Goal: Task Accomplishment & Management: Use online tool/utility

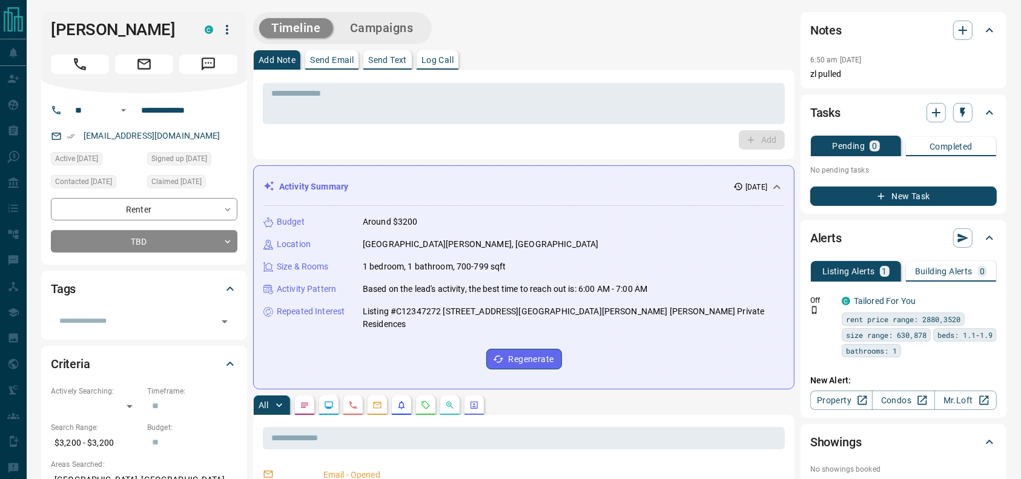
click at [94, 68] on button "Call" at bounding box center [80, 63] width 58 height 19
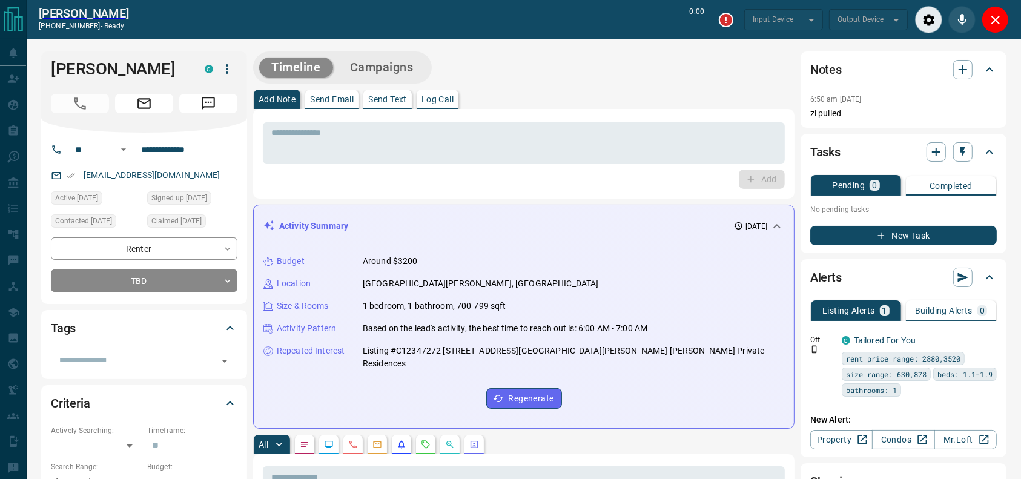
type input "*******"
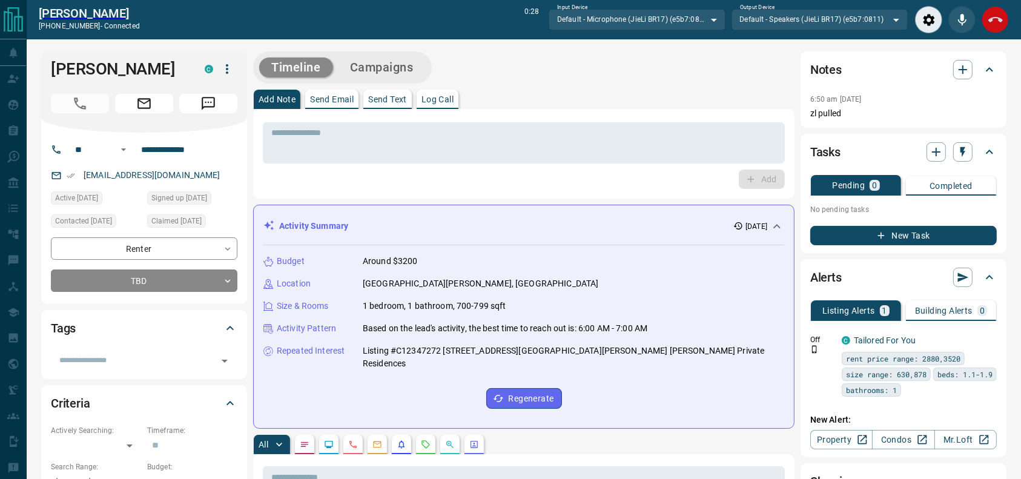
click at [992, 28] on button "End Call" at bounding box center [995, 19] width 27 height 27
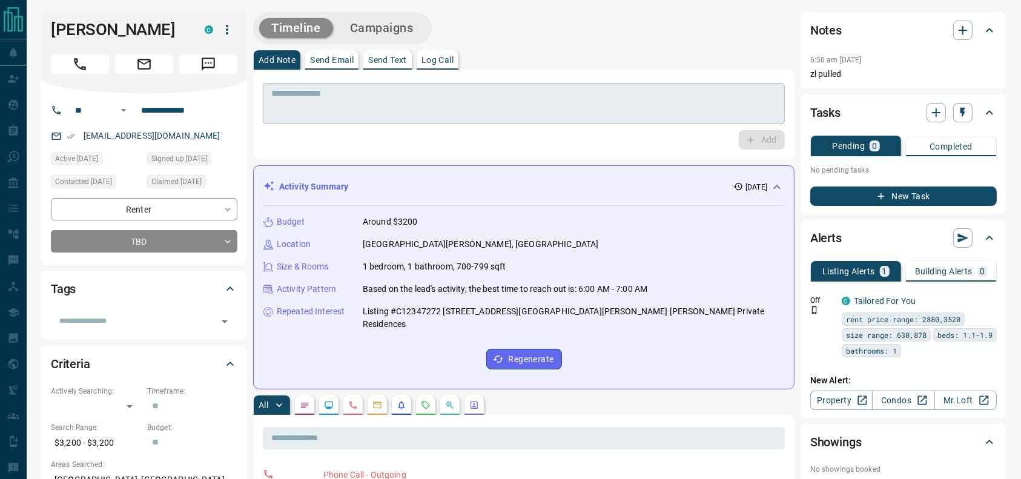
click at [659, 104] on textarea at bounding box center [523, 103] width 505 height 31
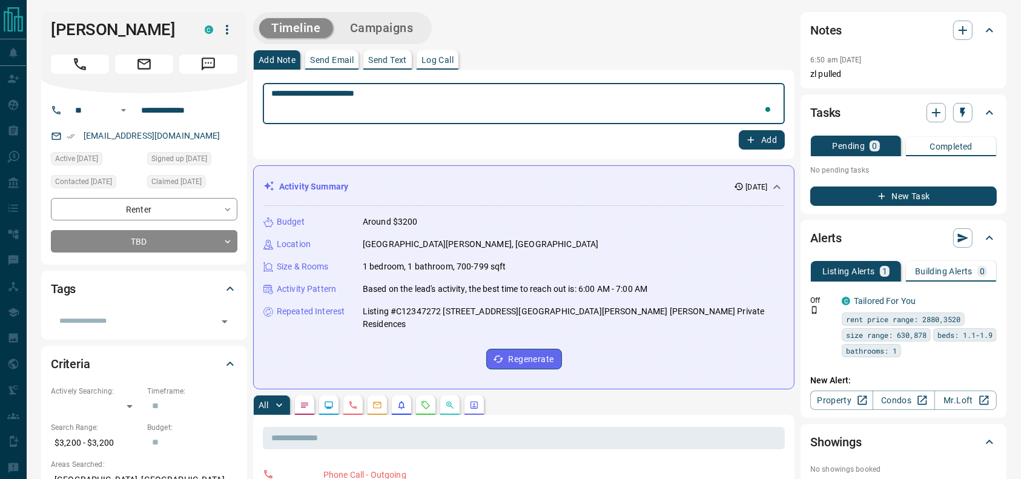
type textarea "**********"
click at [763, 135] on button "Add" at bounding box center [762, 139] width 46 height 19
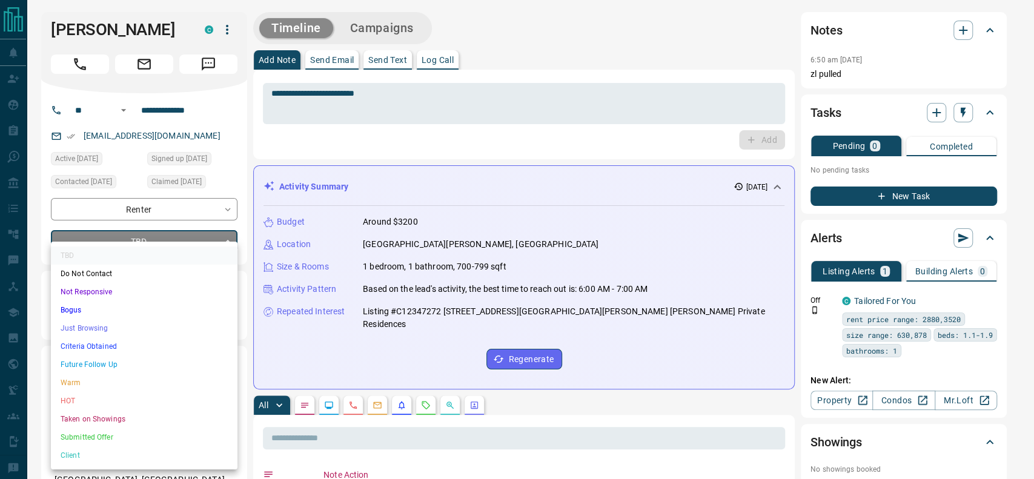
click at [140, 334] on li "Just Browsing" at bounding box center [144, 328] width 186 height 18
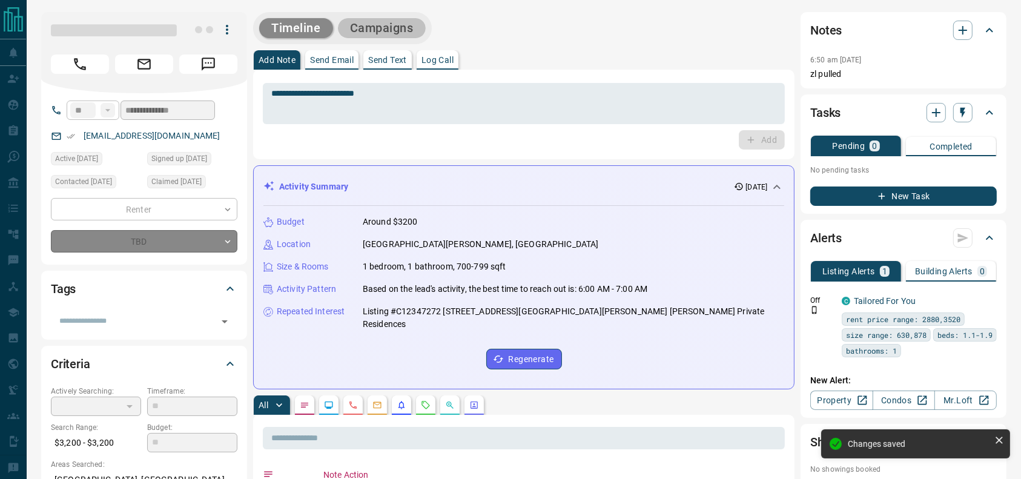
click at [358, 30] on button "Campaigns" at bounding box center [382, 28] width 88 height 20
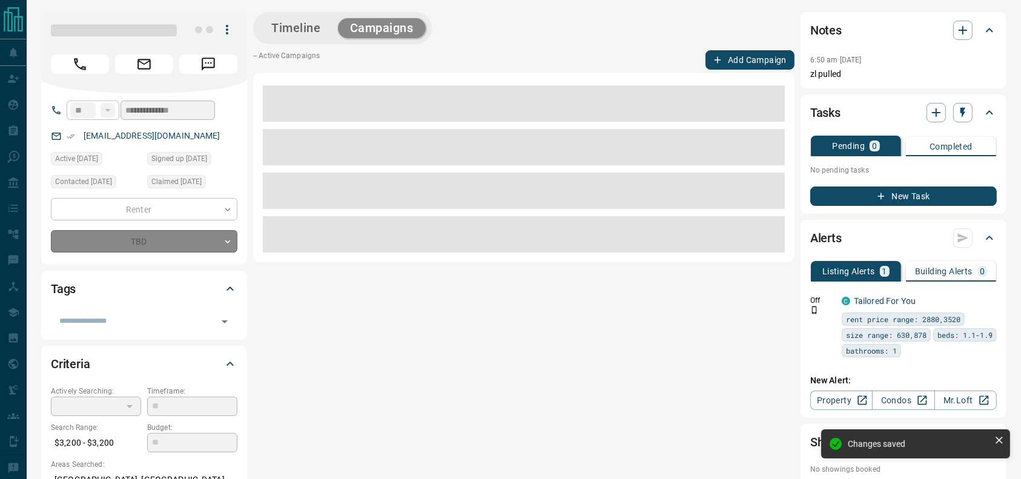
type input "*"
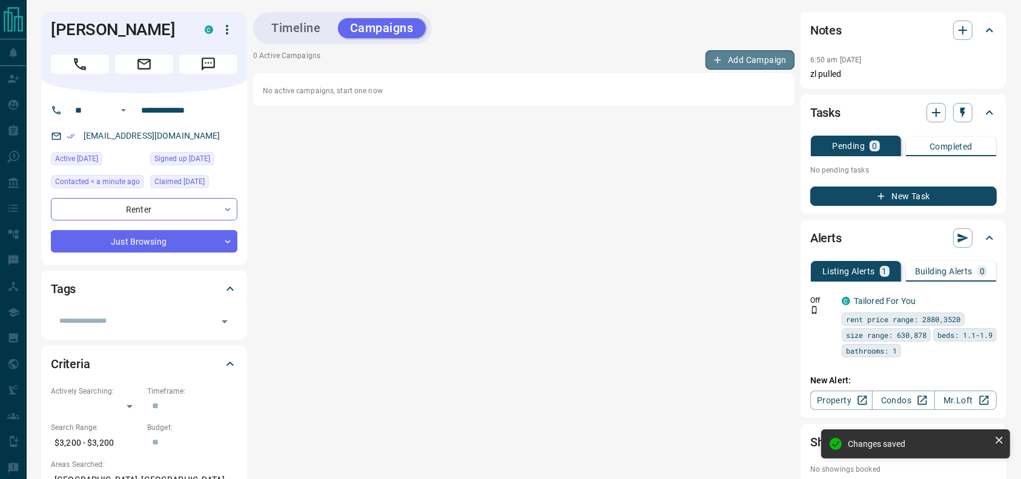
click at [764, 51] on button "Add Campaign" at bounding box center [749, 59] width 89 height 19
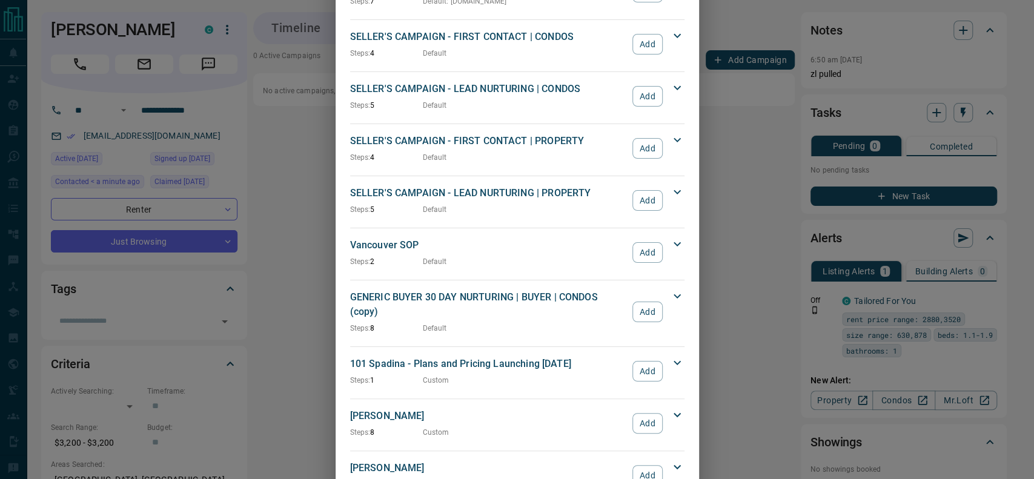
scroll to position [1082, 0]
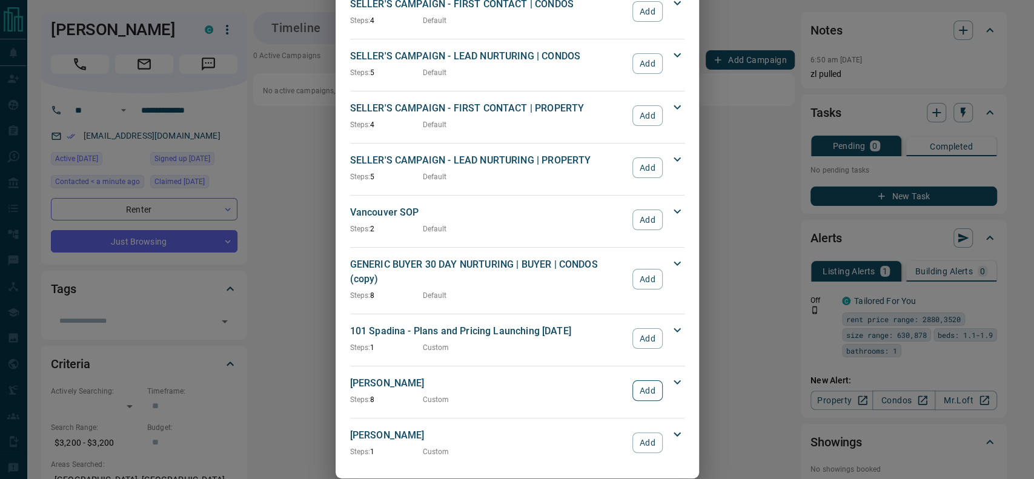
click at [647, 380] on button "Add" at bounding box center [647, 390] width 30 height 21
